Goal: Information Seeking & Learning: Find specific fact

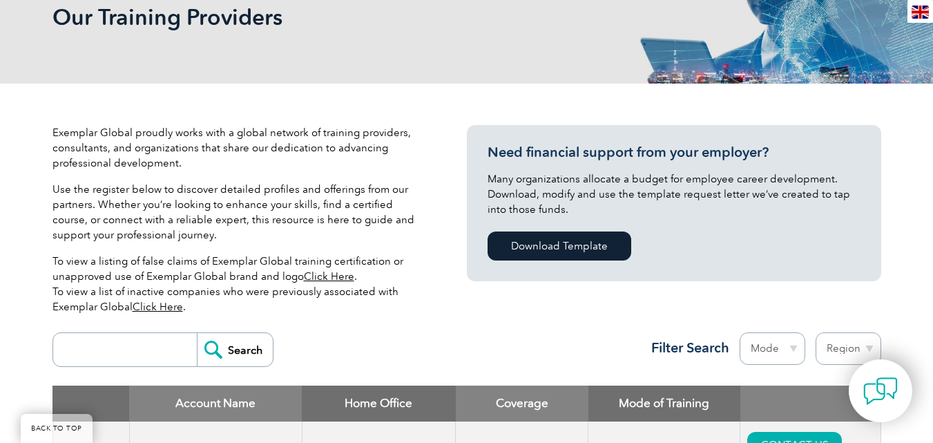
scroll to position [251, 0]
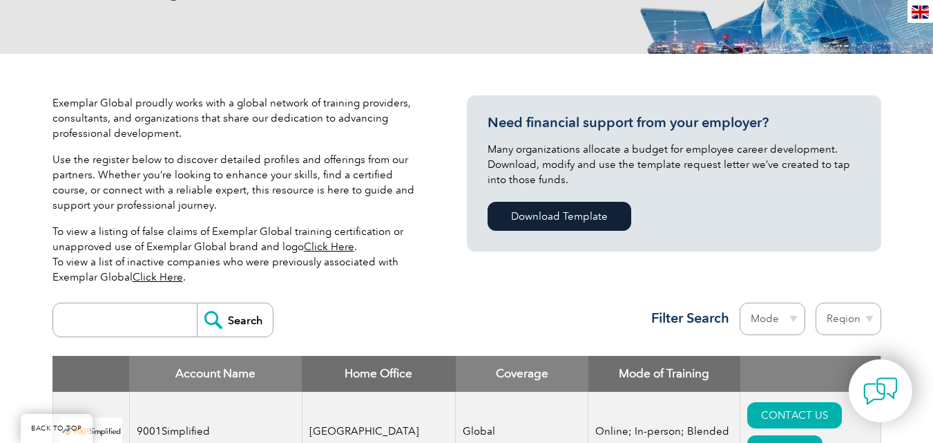
click at [105, 314] on input "search" at bounding box center [128, 319] width 137 height 33
type input "SIRIM"
click at [242, 326] on input "Search" at bounding box center [235, 319] width 76 height 33
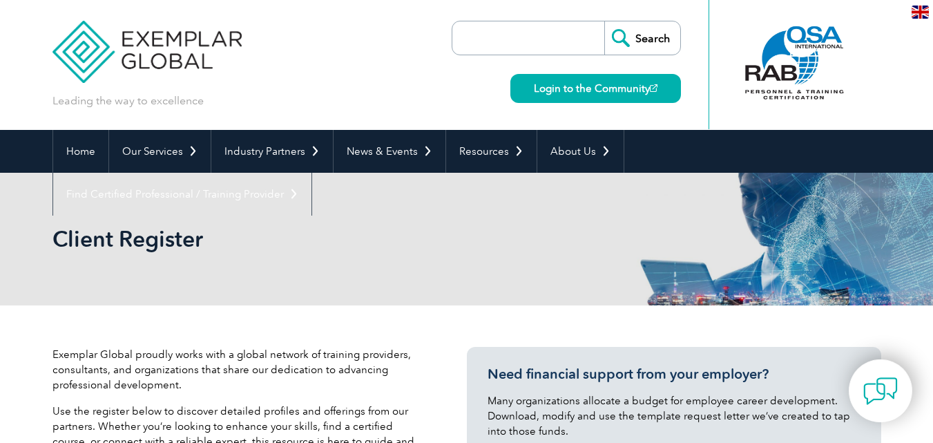
drag, startPoint x: 938, startPoint y: 83, endPoint x: 941, endPoint y: -46, distance: 129.2
